Goal: Task Accomplishment & Management: Use online tool/utility

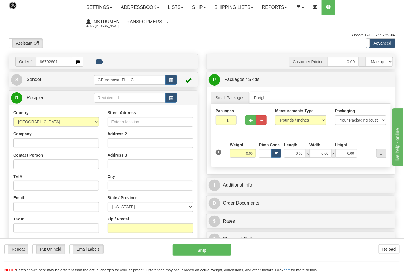
type input "86702661"
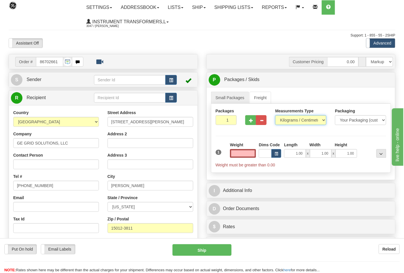
type input "0.00"
click at [304, 120] on select "Pounds / Inches Kilograms / Centimeters" at bounding box center [300, 120] width 51 height 10
select select "0"
click at [275, 116] on select "Pounds / Inches Kilograms / Centimeters" at bounding box center [300, 120] width 51 height 10
click at [250, 119] on span "button" at bounding box center [251, 121] width 4 height 4
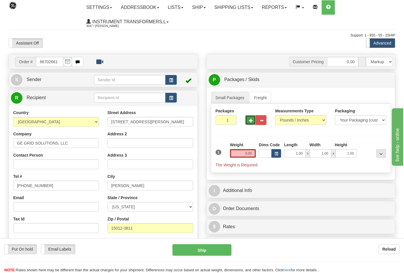
type input "2"
drag, startPoint x: 241, startPoint y: 153, endPoint x: 254, endPoint y: 152, distance: 13.2
click at [254, 152] on input "0.00" at bounding box center [243, 153] width 26 height 9
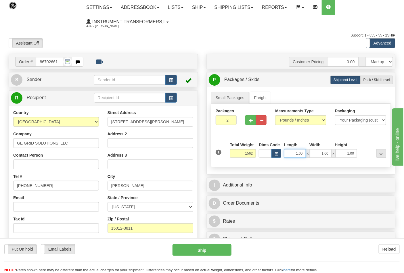
type input "1562.00"
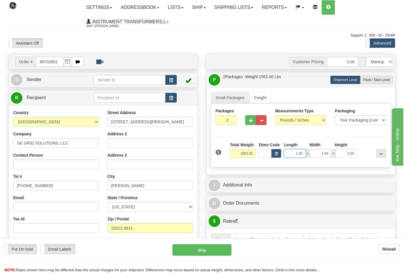
drag, startPoint x: 294, startPoint y: 153, endPoint x: 303, endPoint y: 155, distance: 9.5
click at [303, 155] on input "1.00" at bounding box center [295, 153] width 22 height 9
type input "49.00"
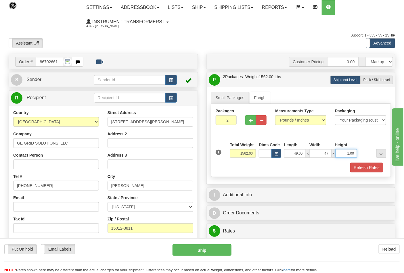
type input "47.00"
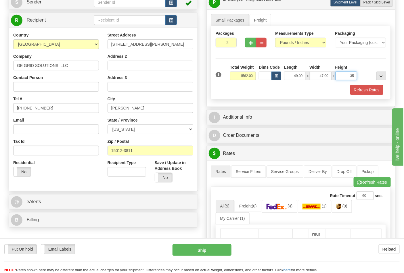
scroll to position [96, 0]
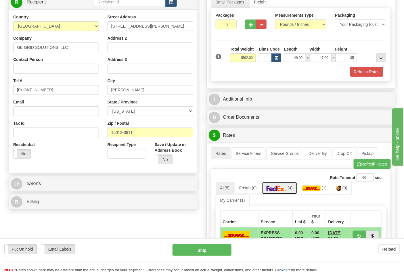
type input "35.00"
click at [290, 189] on span "(4)" at bounding box center [289, 188] width 5 height 5
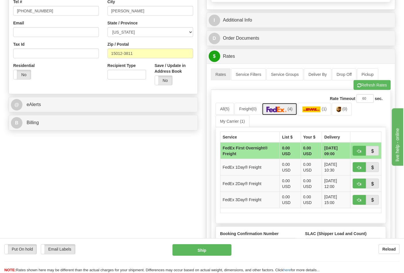
scroll to position [191, 0]
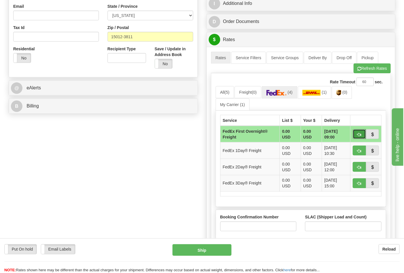
click at [357, 134] on span "button" at bounding box center [359, 135] width 4 height 4
type input "39"
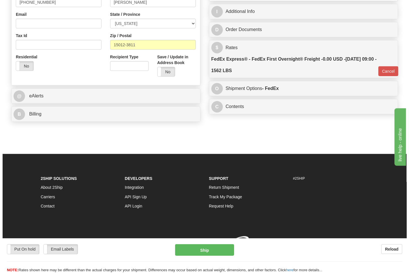
scroll to position [190, 0]
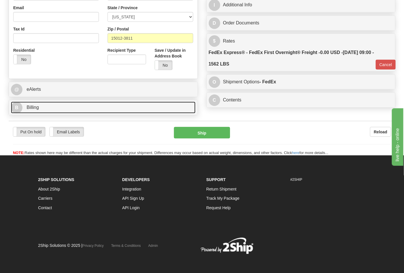
click at [40, 107] on link "B Billing" at bounding box center [103, 108] width 184 height 12
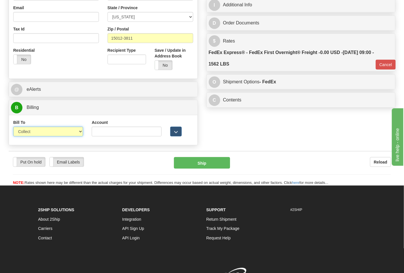
click at [68, 132] on select "Sender Recipient Third Party Collect" at bounding box center [48, 132] width 70 height 10
select select "2"
click at [13, 128] on select "Sender Recipient Third Party Collect" at bounding box center [48, 132] width 70 height 10
type input "39"
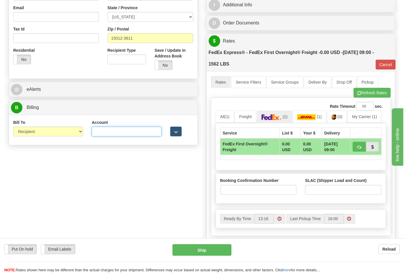
click at [105, 130] on input "Account" at bounding box center [127, 132] width 70 height 10
paste input "160294132"
type input "160294132"
click at [271, 189] on input "Booking Confirmation Number" at bounding box center [258, 190] width 76 height 10
type input "N/A"
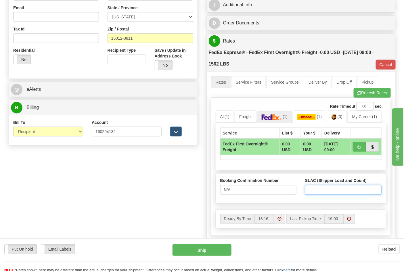
click at [314, 188] on input "SLAC (Shipper Load and Count)" at bounding box center [343, 190] width 76 height 10
type input "1"
click at [320, 188] on input "1" at bounding box center [343, 190] width 76 height 10
type input "2"
click at [360, 147] on span "button" at bounding box center [359, 147] width 4 height 4
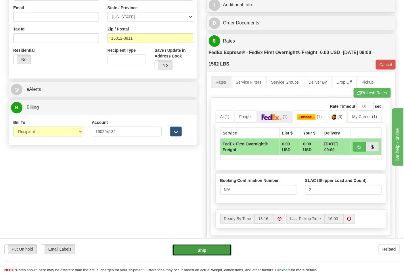
click at [197, 248] on button "Ship" at bounding box center [201, 249] width 59 height 11
